Goal: Task Accomplishment & Management: Manage account settings

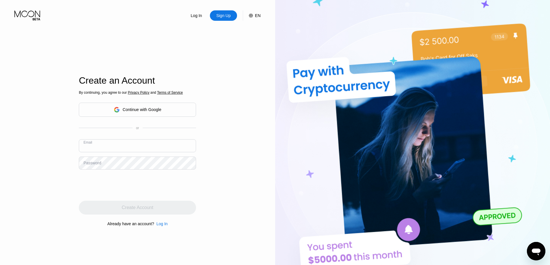
click at [116, 143] on input "text" at bounding box center [137, 145] width 117 height 13
click at [159, 113] on div "Continue with Google" at bounding box center [138, 109] width 48 height 9
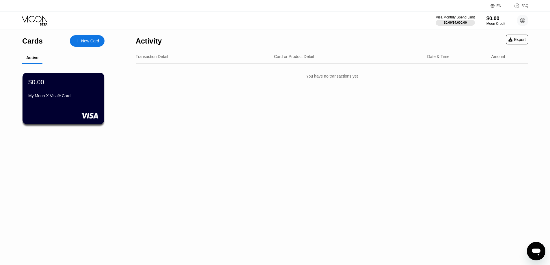
click at [93, 95] on div "$0.00 My Moon X Visa® Card" at bounding box center [63, 90] width 70 height 22
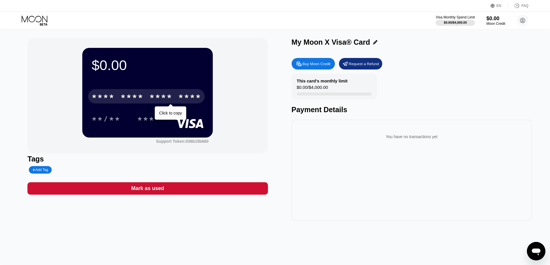
click at [169, 97] on div "* * * *" at bounding box center [160, 97] width 23 height 9
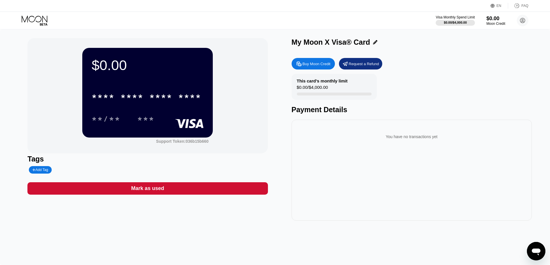
click at [241, 18] on div "Visa Monthly Spend Limit $0.00 / $4,000.00 $0.00 Moon Credit mohammadzamantbs3@…" at bounding box center [275, 20] width 550 height 17
click at [324, 64] on div "Buy Moon Credit" at bounding box center [317, 63] width 28 height 5
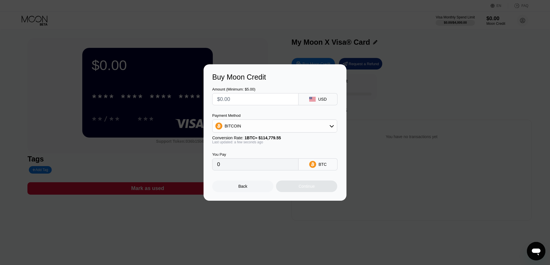
click at [284, 97] on input "text" at bounding box center [255, 100] width 77 height 12
type input "$1"
type input "0.00000872"
type input "$10"
type input "0.00008713"
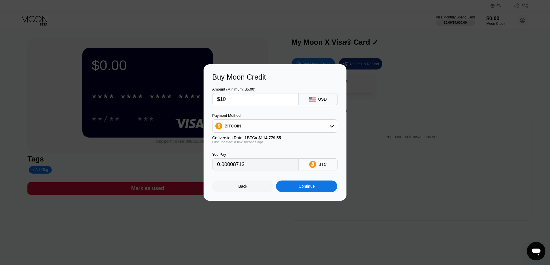
type input "$1"
type input "0.00000872"
type input "0"
type input "$1"
type input "0.00000872"
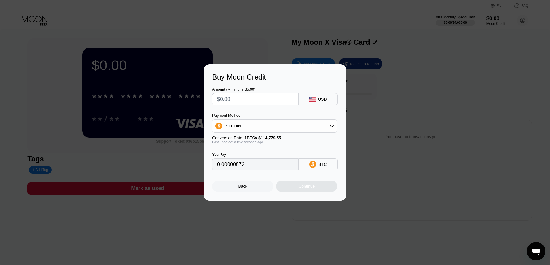
type input "0"
type input "$2"
type input "0.00001743"
type input "0"
type input "$4"
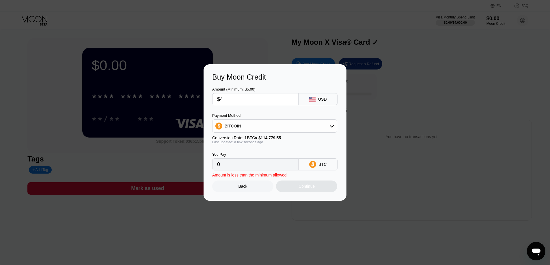
type input "0.00003485"
type input "0"
type input "$5"
type input "0.00004357"
type input "$5"
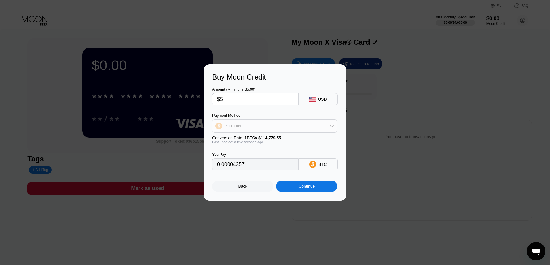
click at [286, 124] on div "BITCOIN" at bounding box center [274, 126] width 124 height 12
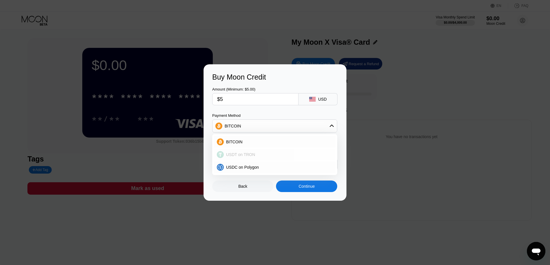
click at [252, 155] on span "USDT on TRON" at bounding box center [240, 154] width 29 height 5
type input "5.05"
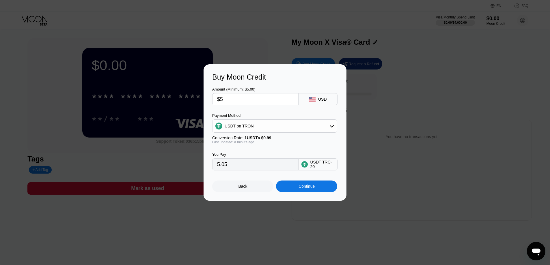
click at [324, 163] on div "USDT TRC-20" at bounding box center [322, 164] width 24 height 9
click at [319, 167] on div "USDT TRC-20" at bounding box center [322, 164] width 24 height 9
click at [265, 128] on div "USDT on TRON" at bounding box center [274, 126] width 124 height 12
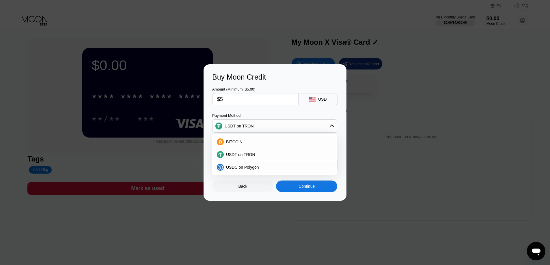
click at [265, 109] on div "Amount (Minimum: $5.00) $5 USD Payment Method USDT on TRON BITCOIN USDT on TRON…" at bounding box center [275, 125] width 126 height 89
click at [182, 154] on div "Buy Moon Credit Amount (Minimum: $5.00) $5 USD Payment Method USDT on TRON BITC…" at bounding box center [275, 132] width 550 height 137
click at [249, 189] on div "Back" at bounding box center [242, 187] width 61 height 12
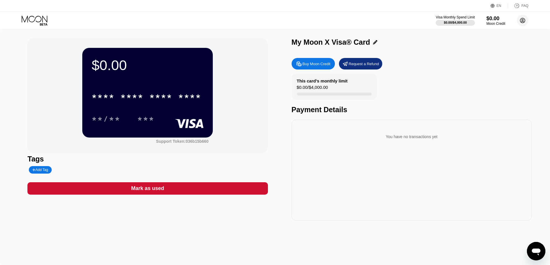
click at [520, 20] on icon at bounding box center [522, 20] width 5 height 5
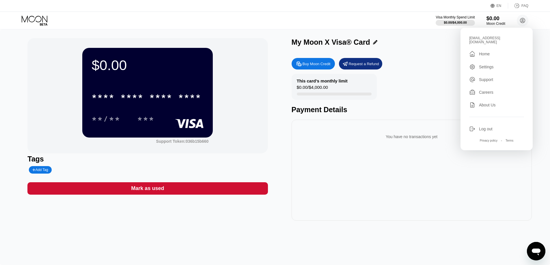
click at [495, 51] on div " Home" at bounding box center [496, 54] width 55 height 7
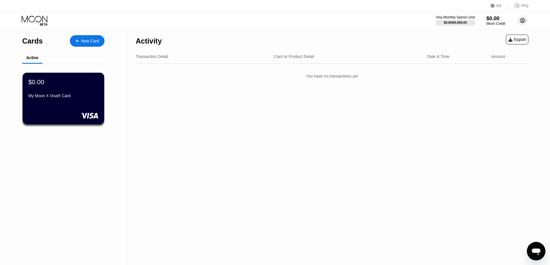
click at [527, 18] on circle at bounding box center [523, 21] width 12 height 12
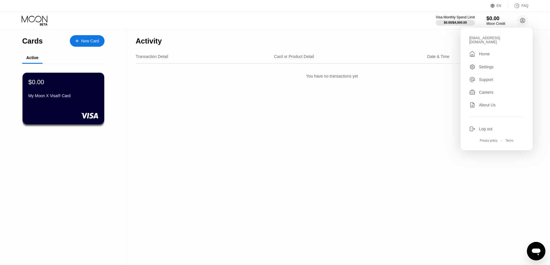
click at [488, 65] on div "Settings" at bounding box center [486, 67] width 15 height 5
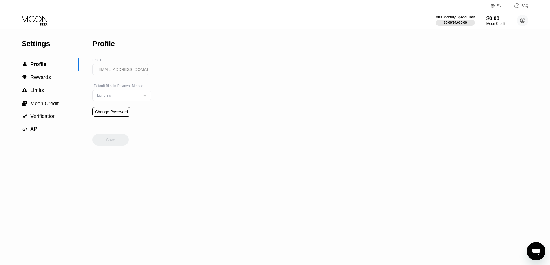
click at [125, 101] on div "Lightning" at bounding box center [121, 96] width 59 height 12
click at [204, 89] on div "Settings  Profile  Rewards  Limits  Moon Credit  Verification  API Profil…" at bounding box center [275, 147] width 550 height 236
click at [36, 80] on span "Rewards" at bounding box center [40, 77] width 20 height 6
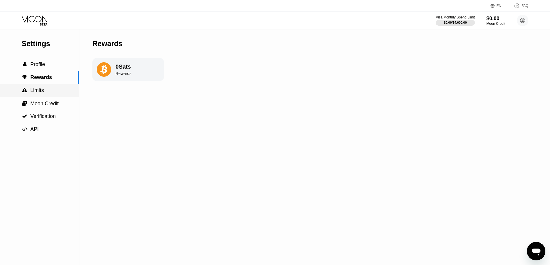
click at [44, 91] on div " Limits" at bounding box center [39, 90] width 79 height 6
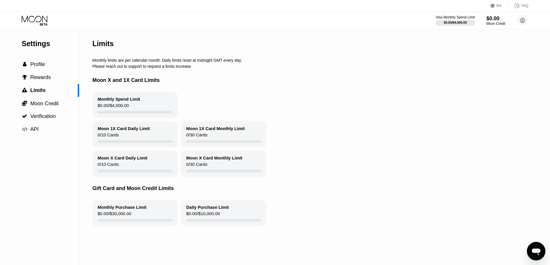
click at [119, 102] on div "Monthly Spend Limit" at bounding box center [119, 99] width 43 height 5
click at [44, 107] on span "Moon Credit" at bounding box center [44, 104] width 28 height 6
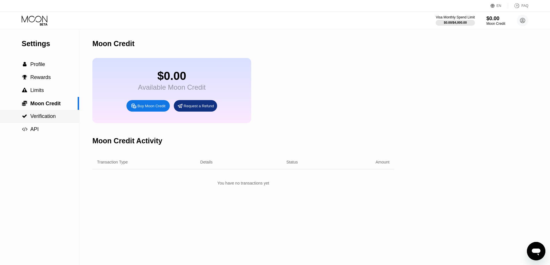
click at [44, 119] on span "Verification" at bounding box center [42, 116] width 25 height 6
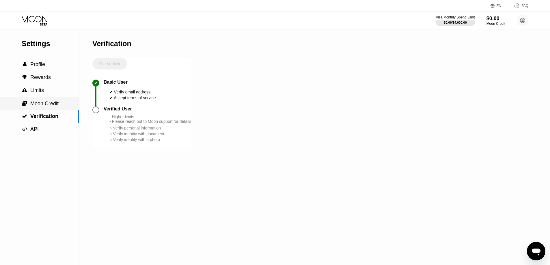
click at [45, 107] on span "Moon Credit" at bounding box center [44, 104] width 28 height 6
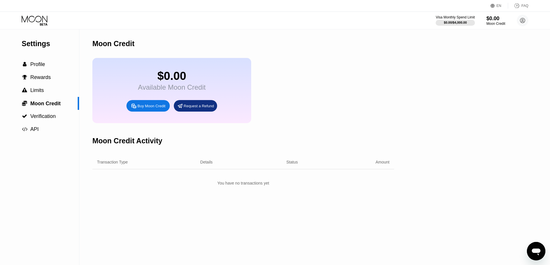
click at [195, 109] on div "Request a Refund" at bounding box center [199, 106] width 30 height 5
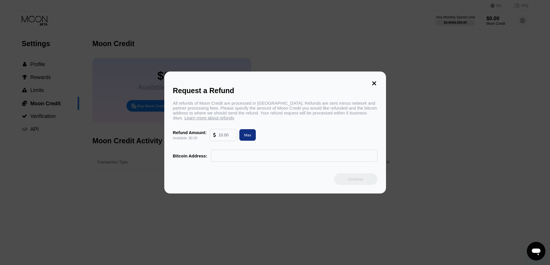
click at [221, 137] on input "text" at bounding box center [226, 135] width 16 height 12
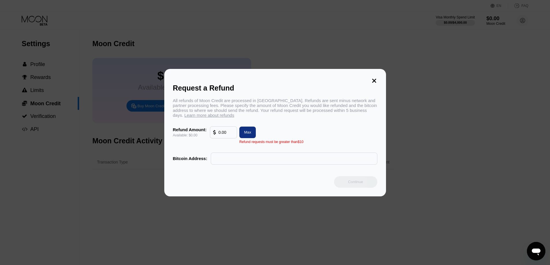
type input "0.00"
click at [230, 161] on input "text" at bounding box center [294, 159] width 160 height 12
click at [372, 78] on icon at bounding box center [374, 81] width 6 height 6
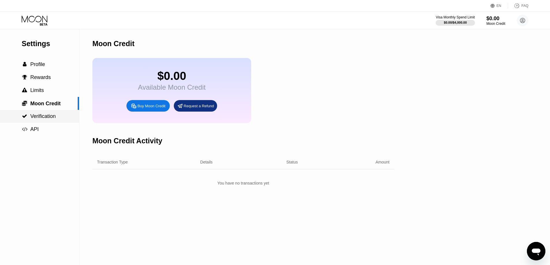
click at [51, 113] on div " Verification" at bounding box center [39, 116] width 79 height 13
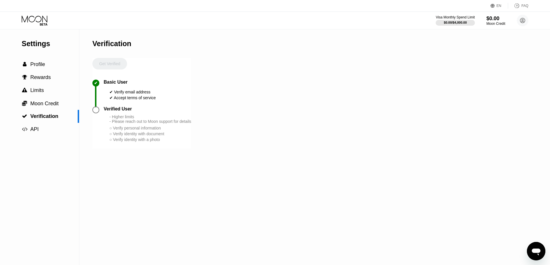
click at [114, 66] on div "Get Verified" at bounding box center [109, 69] width 35 height 22
click at [52, 61] on div " Profile" at bounding box center [39, 64] width 79 height 13
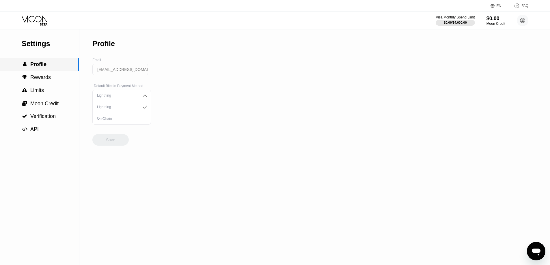
click at [44, 67] on span "Profile" at bounding box center [38, 64] width 16 height 6
click at [39, 25] on icon at bounding box center [35, 21] width 27 height 10
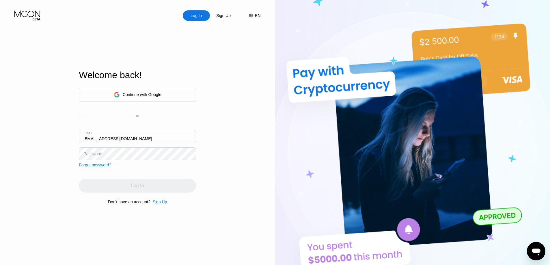
type input "[EMAIL_ADDRESS][DOMAIN_NAME]"
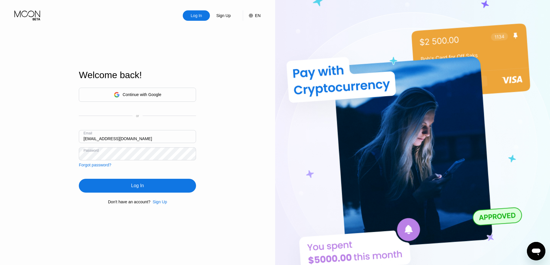
click at [142, 187] on div "Log In" at bounding box center [137, 186] width 13 height 6
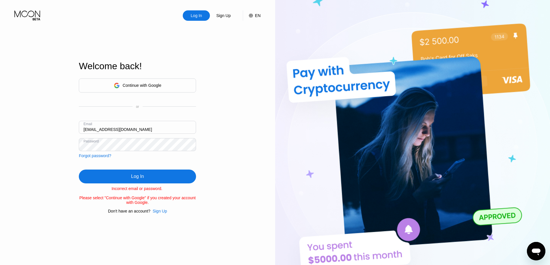
click at [170, 85] on div "Continue with Google" at bounding box center [137, 86] width 117 height 14
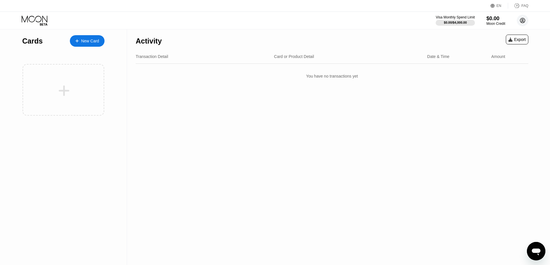
click at [520, 21] on circle at bounding box center [523, 21] width 12 height 12
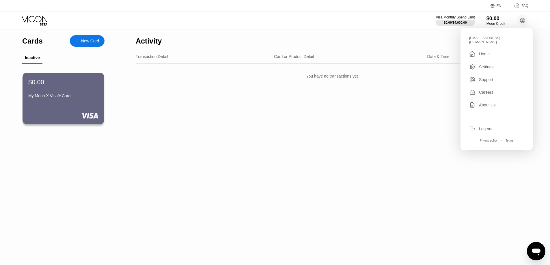
click at [130, 153] on div "Activity Export Transaction Detail Card or Product Detail Date & Time Amount Yo…" at bounding box center [332, 147] width 410 height 236
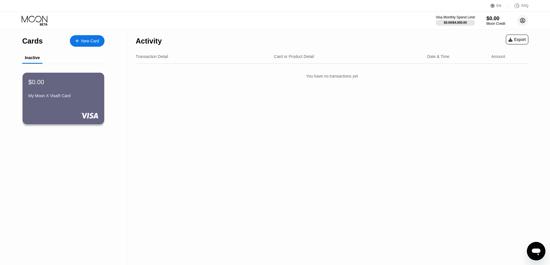
click at [520, 20] on circle at bounding box center [523, 21] width 12 height 12
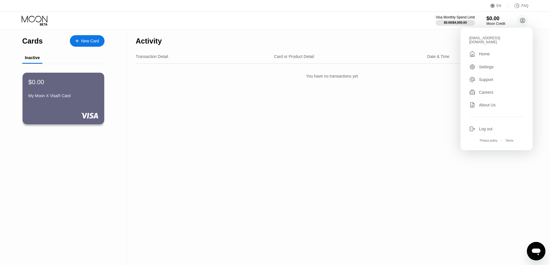
click at [484, 127] on div "Log out" at bounding box center [486, 129] width 14 height 5
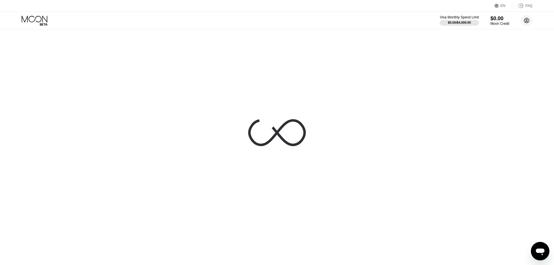
click at [530, 21] on circle at bounding box center [527, 21] width 12 height 12
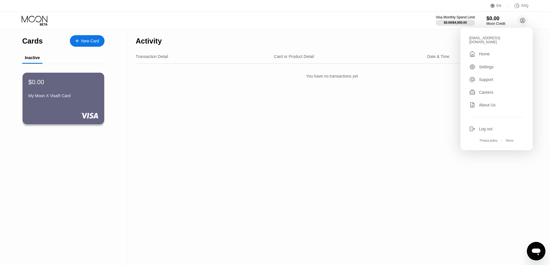
click at [488, 128] on div "Log out" at bounding box center [486, 129] width 14 height 5
click at [484, 127] on div "Log out" at bounding box center [486, 129] width 14 height 5
click at [486, 127] on div "Log out" at bounding box center [486, 129] width 14 height 5
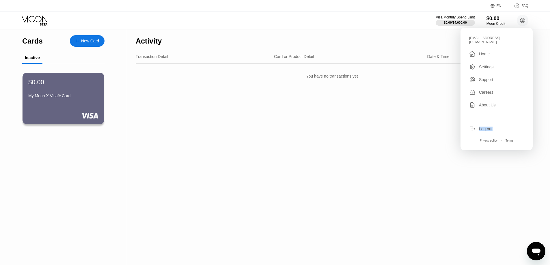
click at [486, 127] on div "Log out" at bounding box center [486, 129] width 14 height 5
click at [464, 127] on div "mohammadzamantbs3@gmail.com  Home Settings Support Careers About Us Log out Pr…" at bounding box center [496, 89] width 72 height 123
click at [476, 126] on div "Log out" at bounding box center [496, 129] width 55 height 6
click at [472, 126] on icon at bounding box center [472, 129] width 6 height 6
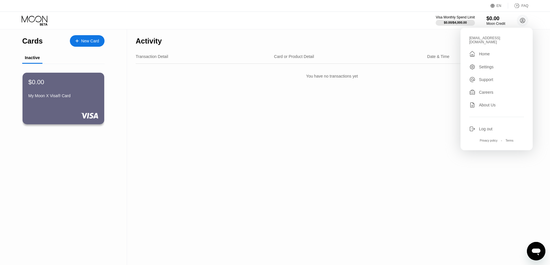
click at [472, 126] on icon at bounding box center [472, 129] width 6 height 6
click at [471, 126] on icon at bounding box center [472, 129] width 6 height 6
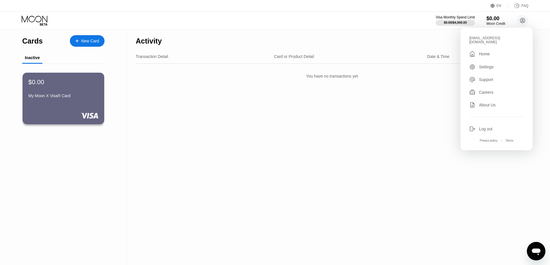
click at [471, 126] on icon at bounding box center [472, 129] width 6 height 6
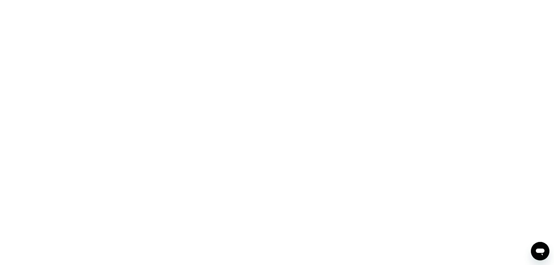
click at [264, 71] on div at bounding box center [277, 132] width 554 height 265
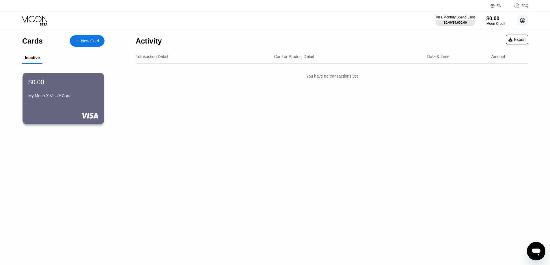
click at [522, 23] on circle at bounding box center [523, 21] width 12 height 12
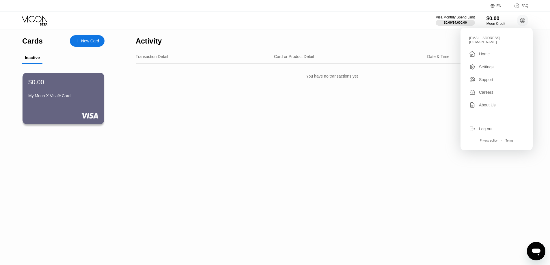
click at [488, 127] on div "Log out" at bounding box center [486, 129] width 14 height 5
click at [490, 127] on div "Log out" at bounding box center [486, 129] width 14 height 5
